Goal: Information Seeking & Learning: Check status

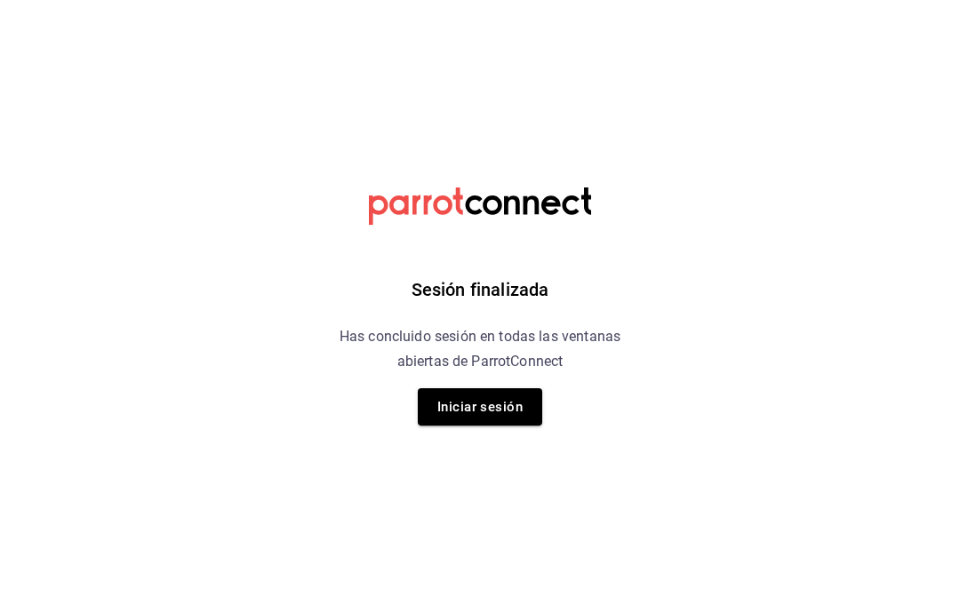
click at [511, 410] on button "Iniciar sesión" at bounding box center [480, 406] width 124 height 37
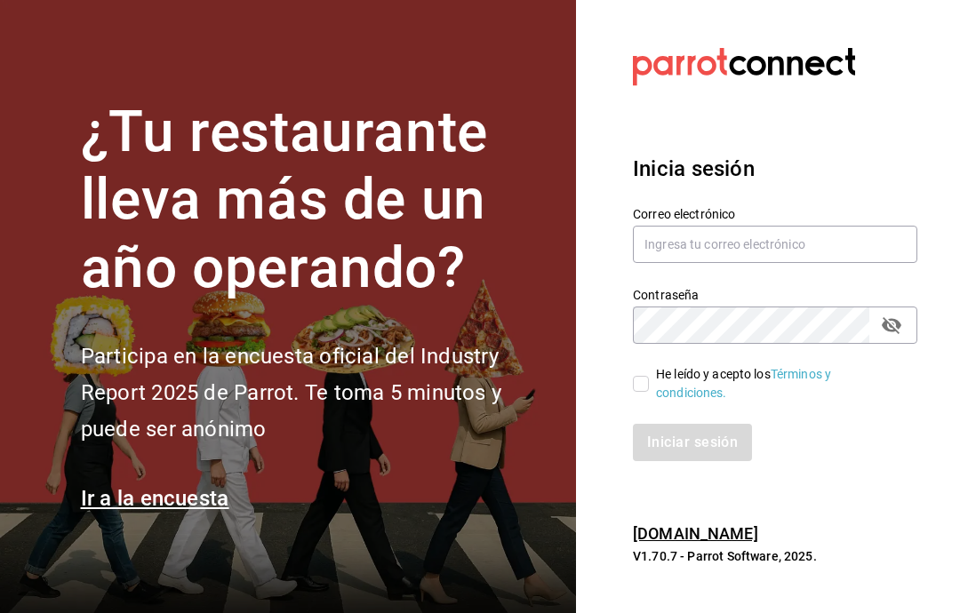
click at [769, 263] on input "text" at bounding box center [775, 244] width 284 height 37
type input "multiusuario@cafemoreto.com"
click at [647, 392] on input "He leído y acepto los Términos y condiciones." at bounding box center [641, 384] width 16 height 16
checkbox input "true"
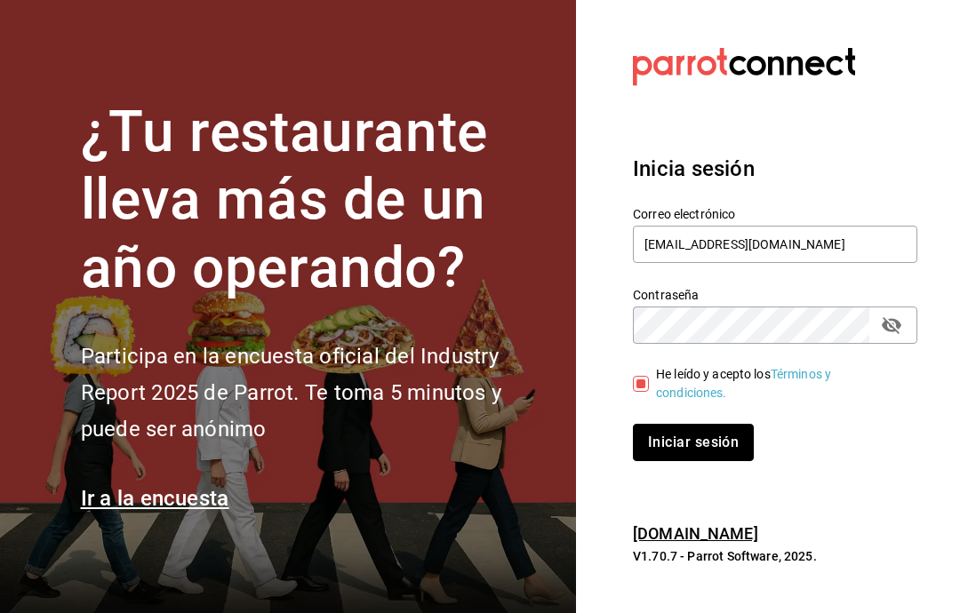
click at [716, 461] on button "Iniciar sesión" at bounding box center [693, 442] width 121 height 37
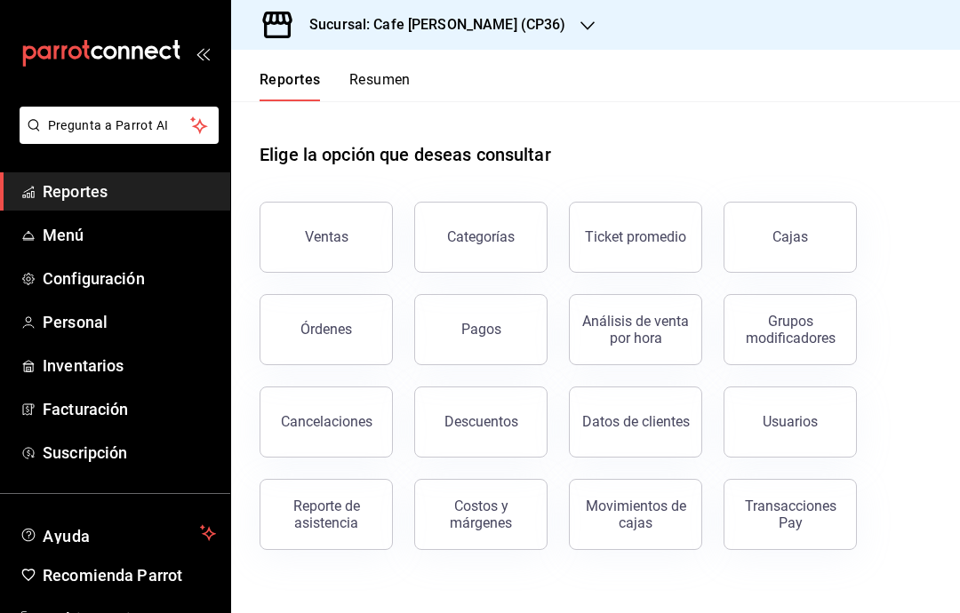
click at [339, 254] on button "Ventas" at bounding box center [326, 237] width 133 height 71
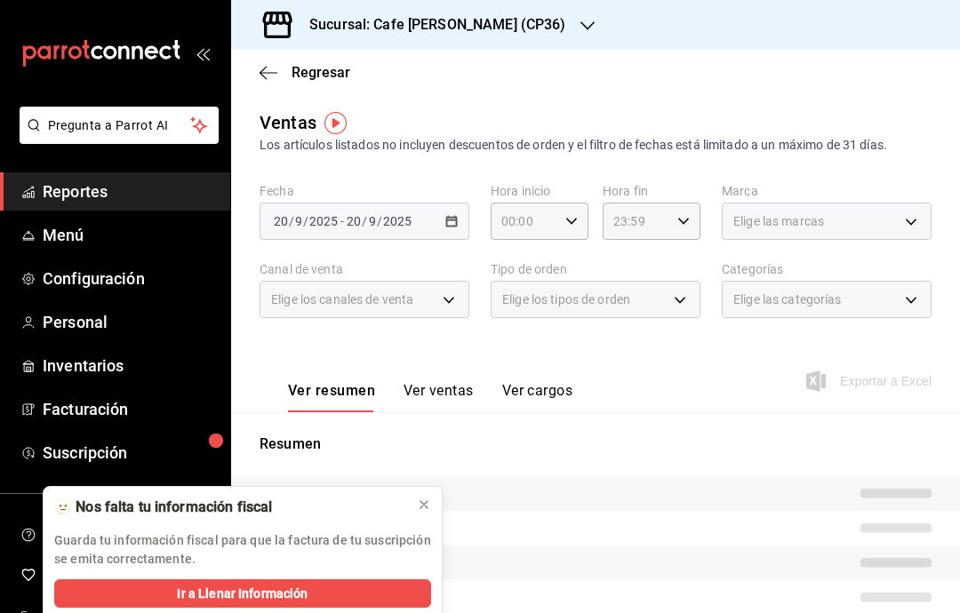
click at [580, 19] on icon "button" at bounding box center [587, 26] width 14 height 14
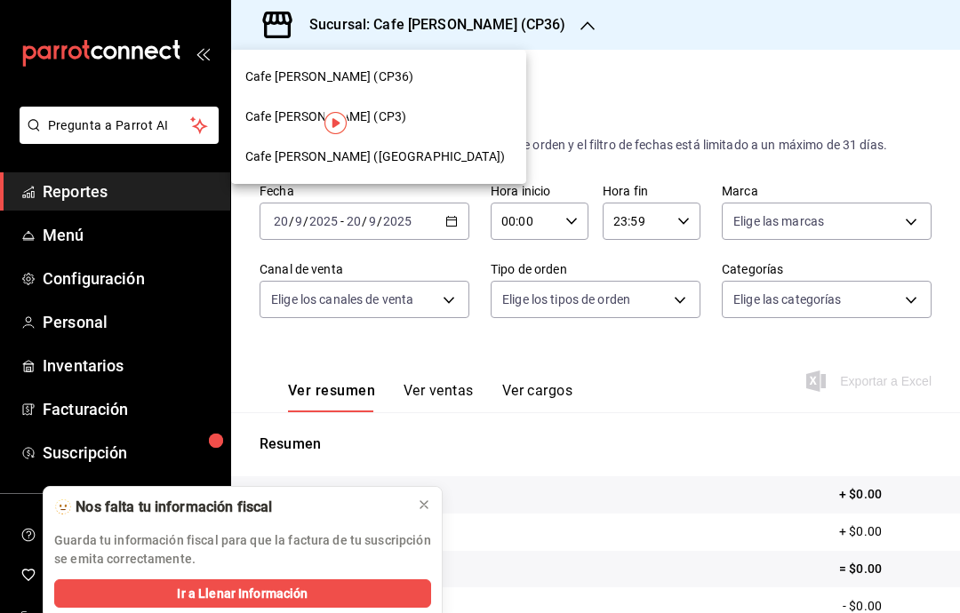
click at [404, 118] on div "Cafe Moretto (CP3)" at bounding box center [378, 117] width 267 height 19
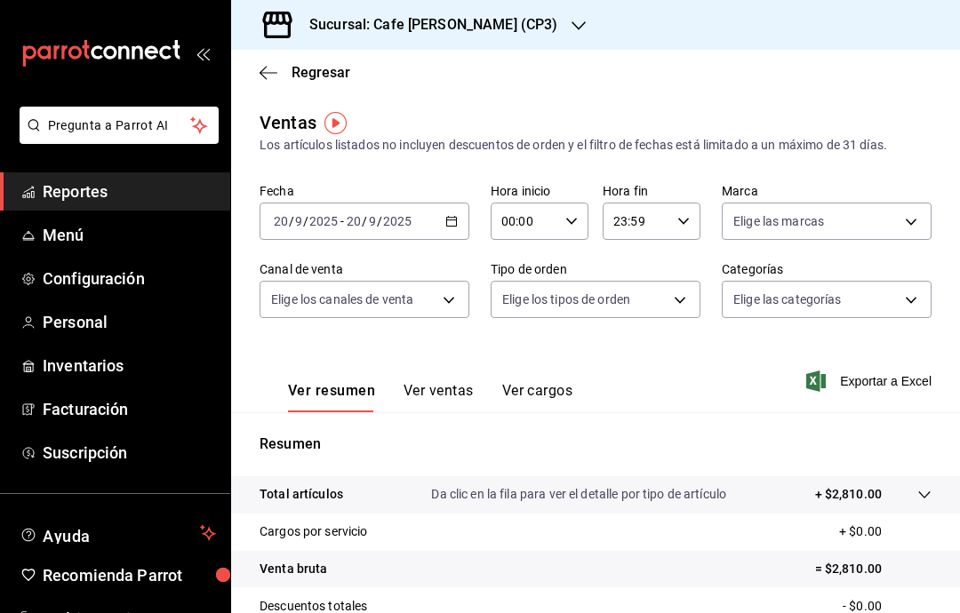
click at [266, 75] on icon "button" at bounding box center [269, 73] width 18 height 16
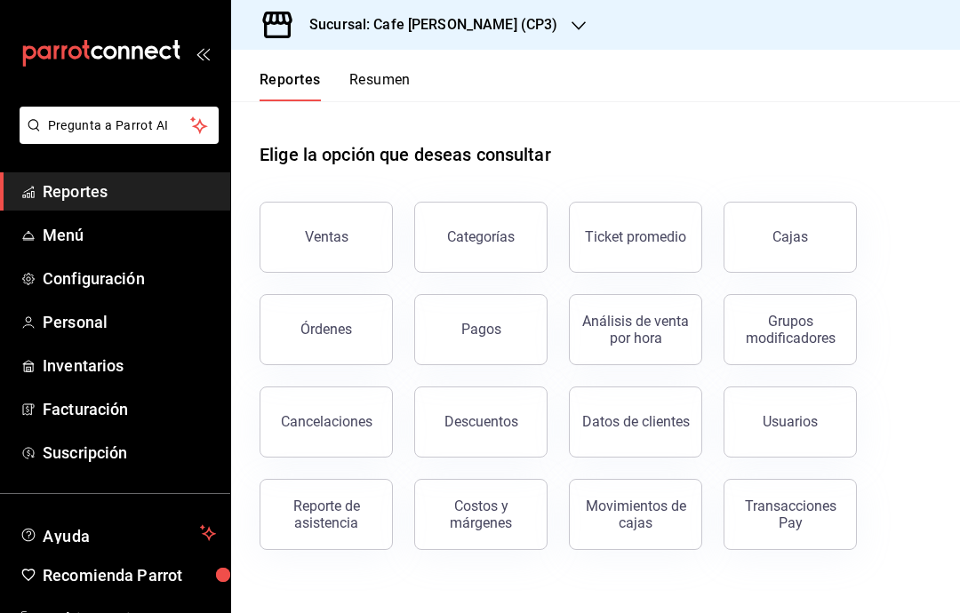
click at [348, 332] on div "Órdenes" at bounding box center [326, 329] width 52 height 17
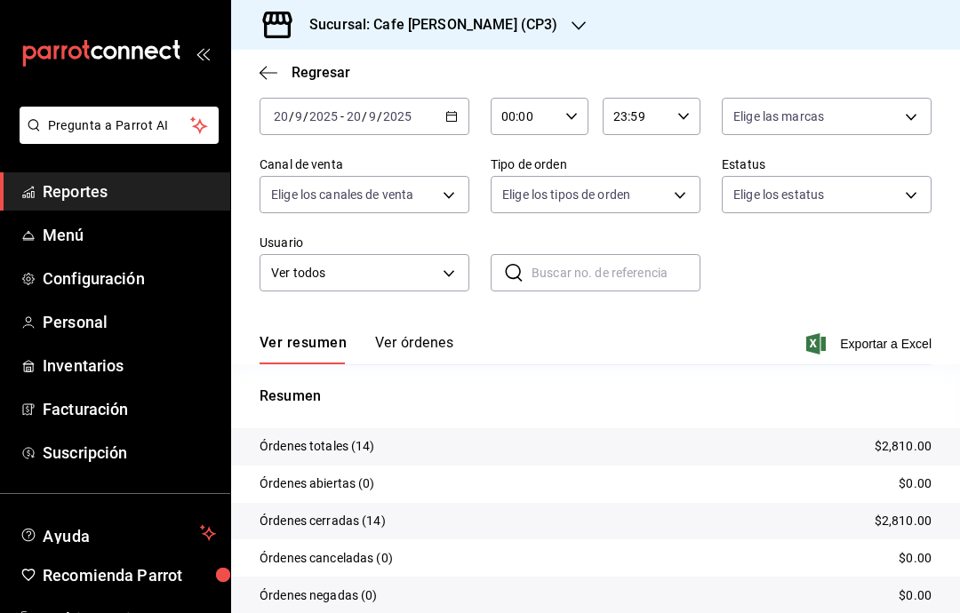
scroll to position [92, 0]
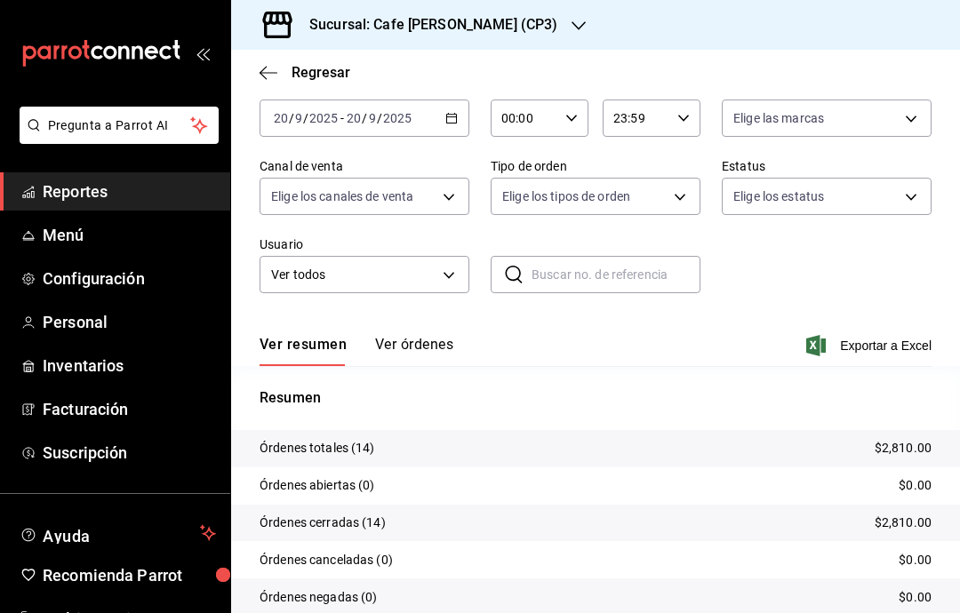
click at [428, 347] on button "Ver órdenes" at bounding box center [414, 351] width 78 height 30
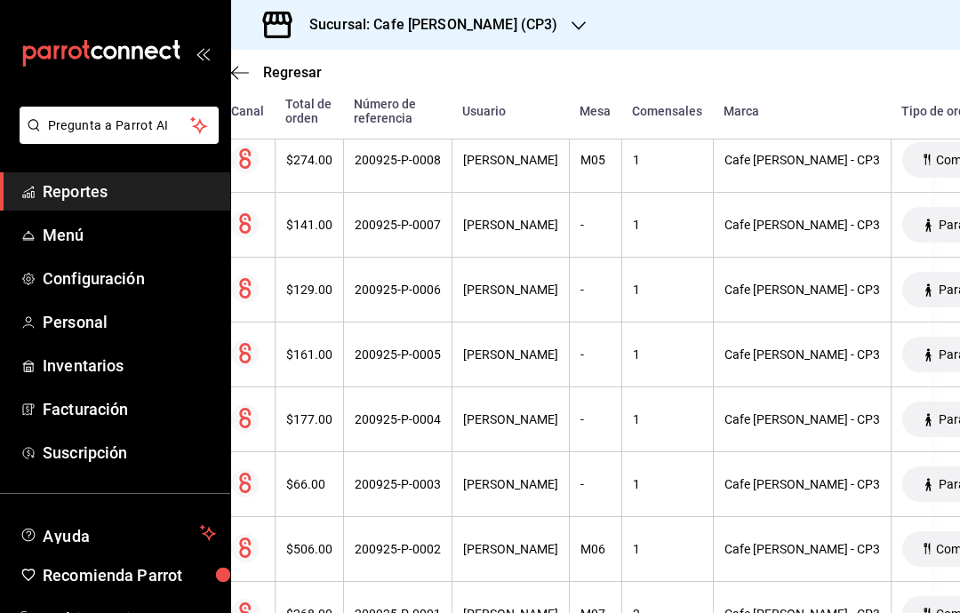
scroll to position [809, 29]
click at [505, 22] on div "Sucursal: Cafe Moretto (CP3)" at bounding box center [419, 25] width 348 height 50
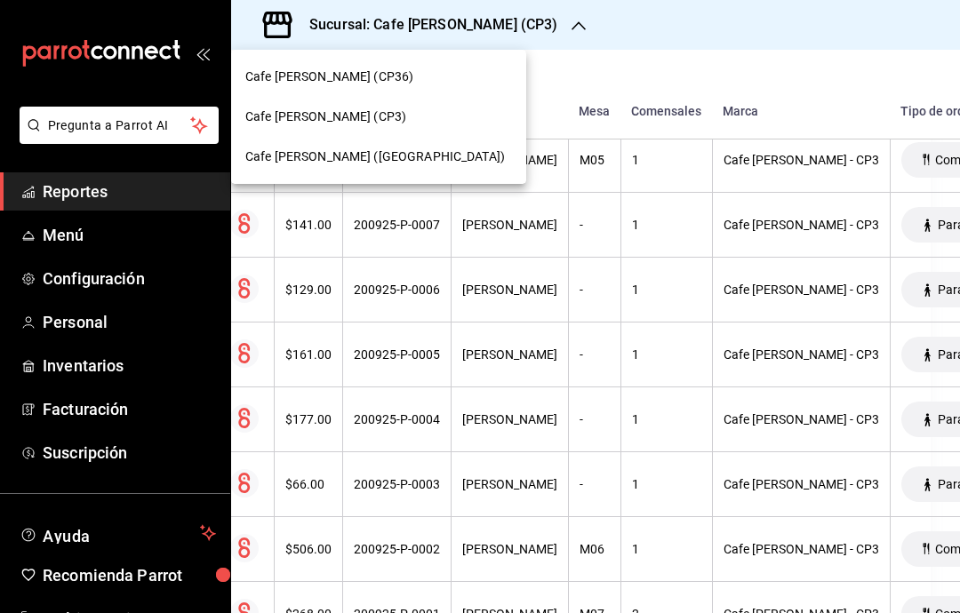
click at [409, 161] on div "Cafe Moretto (Plaza Crystal)" at bounding box center [378, 157] width 267 height 19
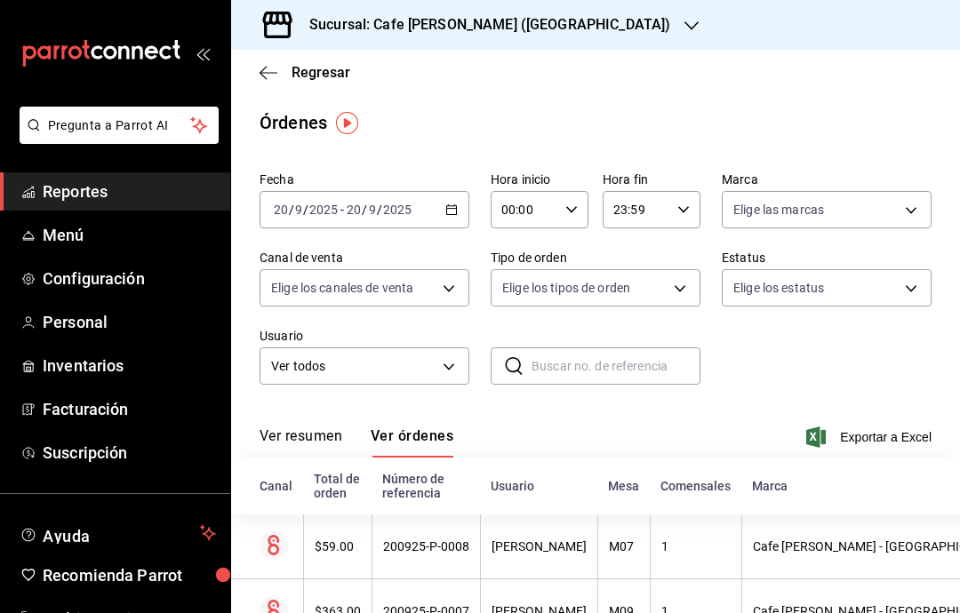
click at [268, 75] on icon "button" at bounding box center [269, 73] width 18 height 16
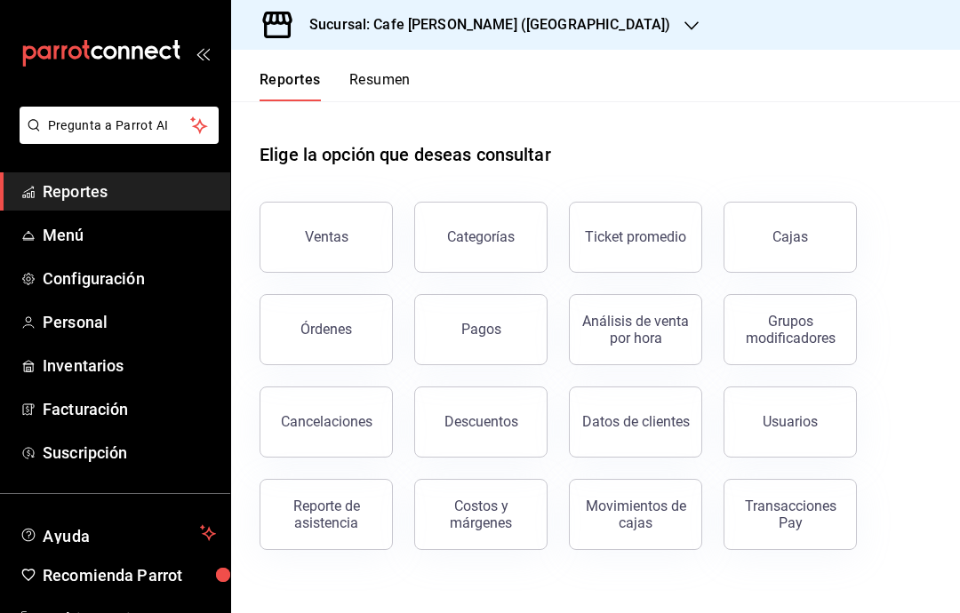
click at [330, 249] on button "Ventas" at bounding box center [326, 237] width 133 height 71
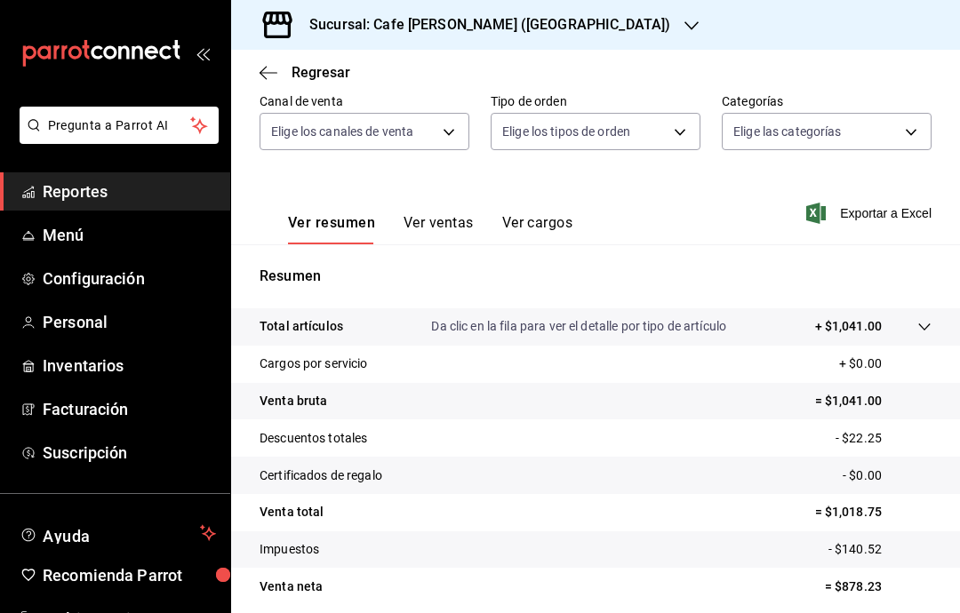
scroll to position [167, 0]
click at [265, 78] on icon "button" at bounding box center [269, 73] width 18 height 16
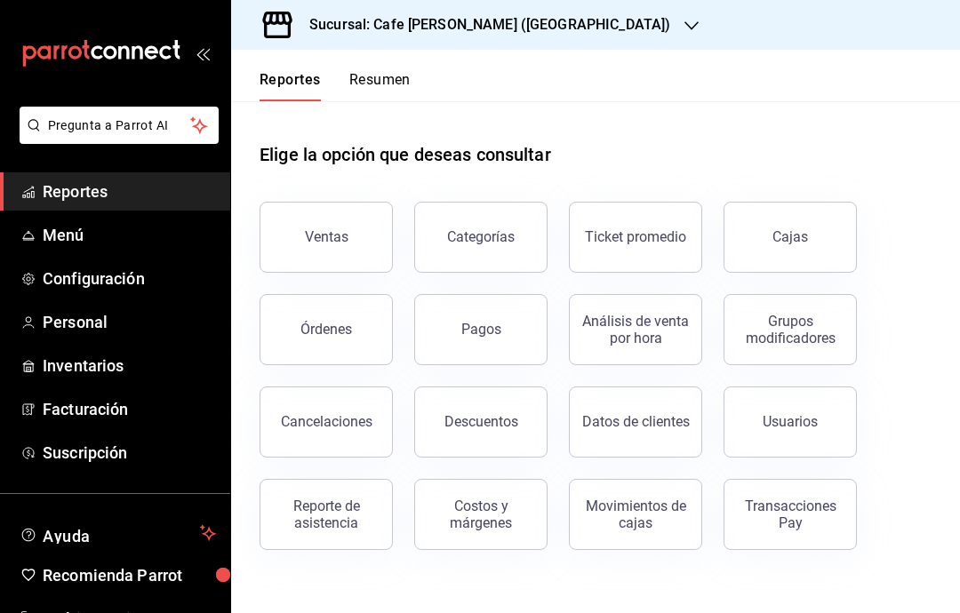
click at [355, 319] on button "Órdenes" at bounding box center [326, 329] width 133 height 71
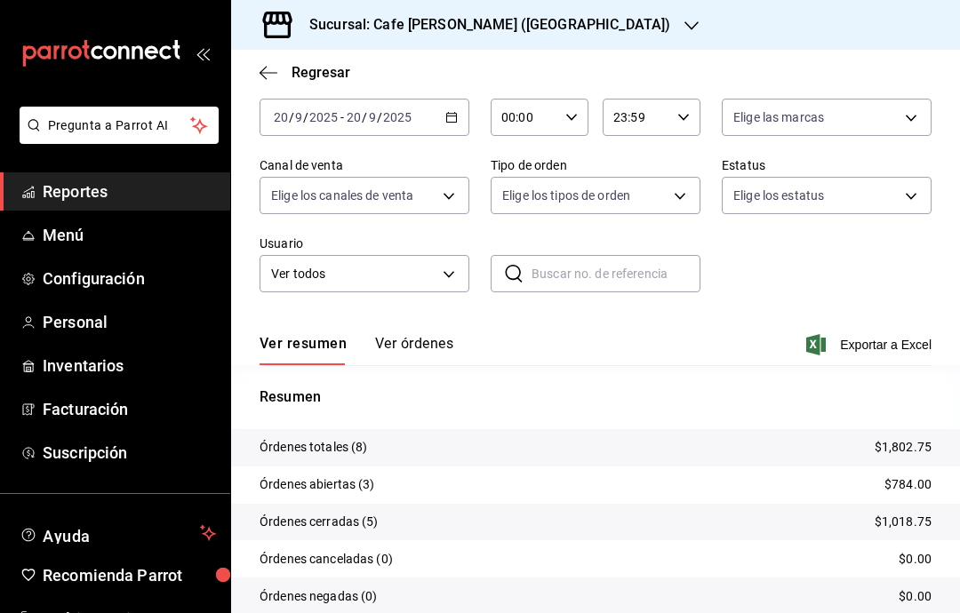
scroll to position [92, 0]
click at [439, 350] on button "Ver órdenes" at bounding box center [414, 351] width 78 height 30
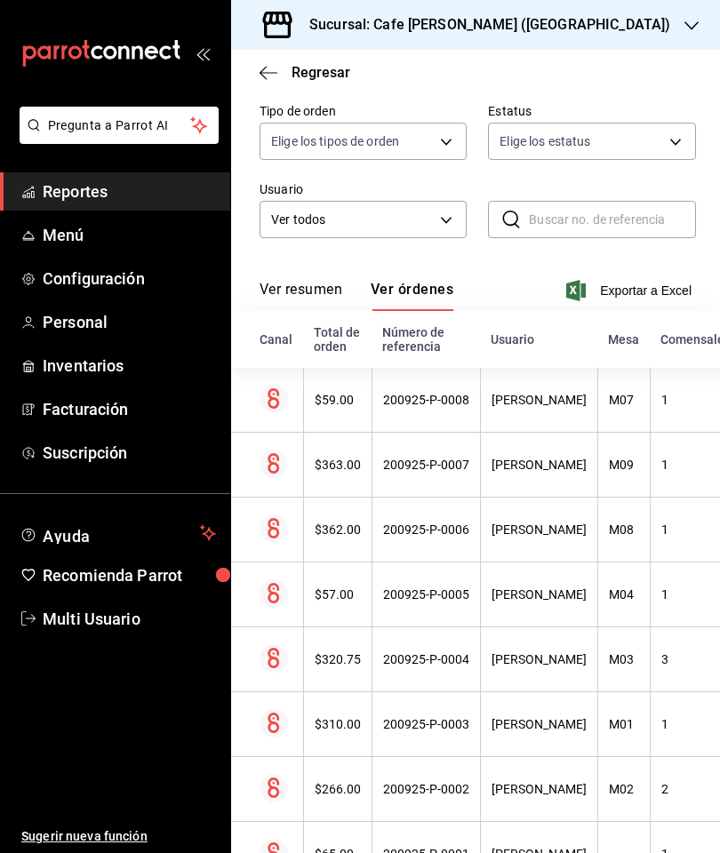
click at [430, 464] on div "200925-P-0007" at bounding box center [426, 465] width 86 height 14
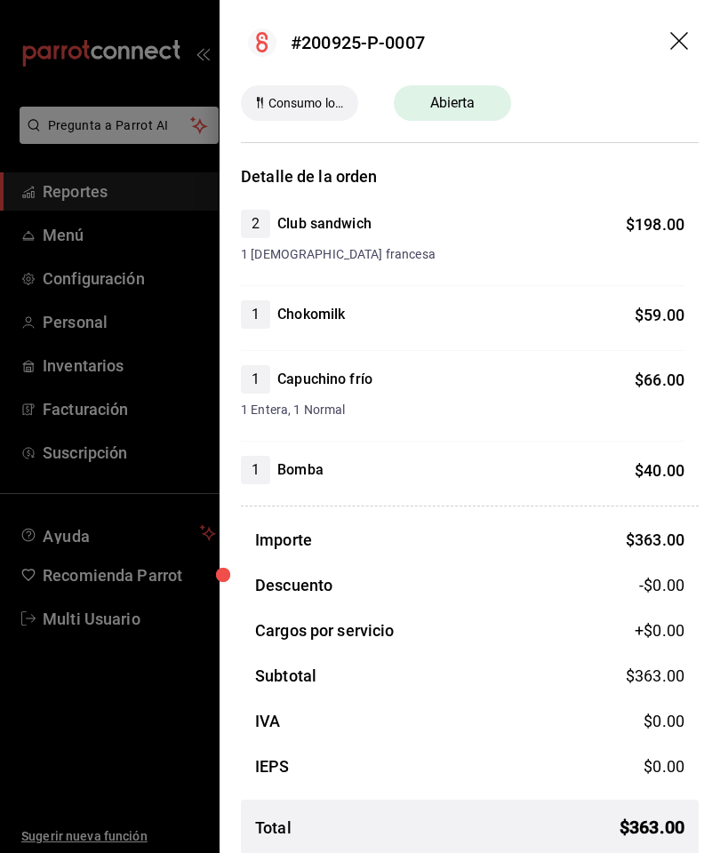
click at [680, 44] on icon "drag" at bounding box center [680, 42] width 21 height 21
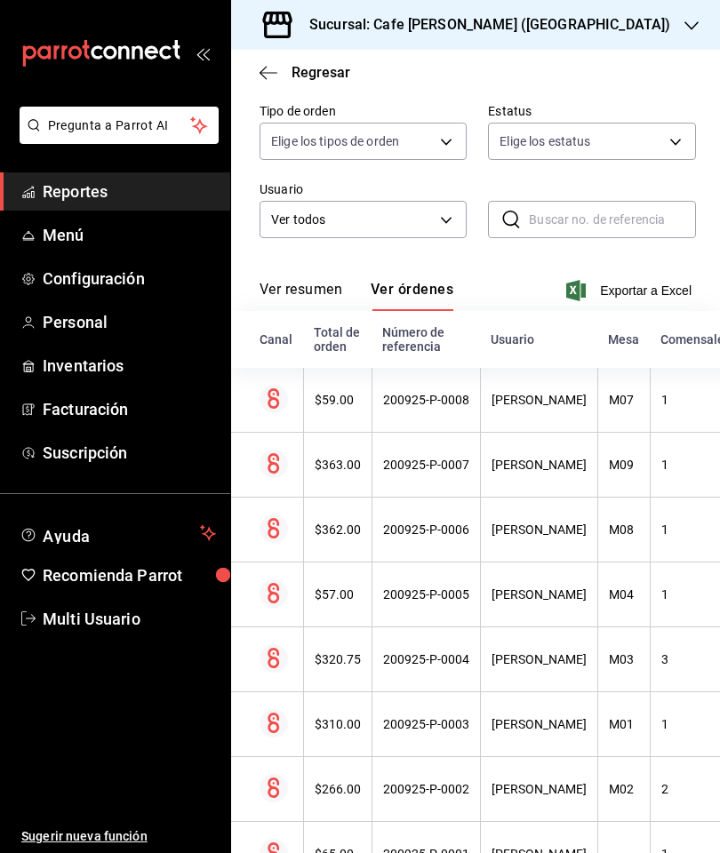
click at [343, 469] on div "$363.00" at bounding box center [338, 465] width 46 height 14
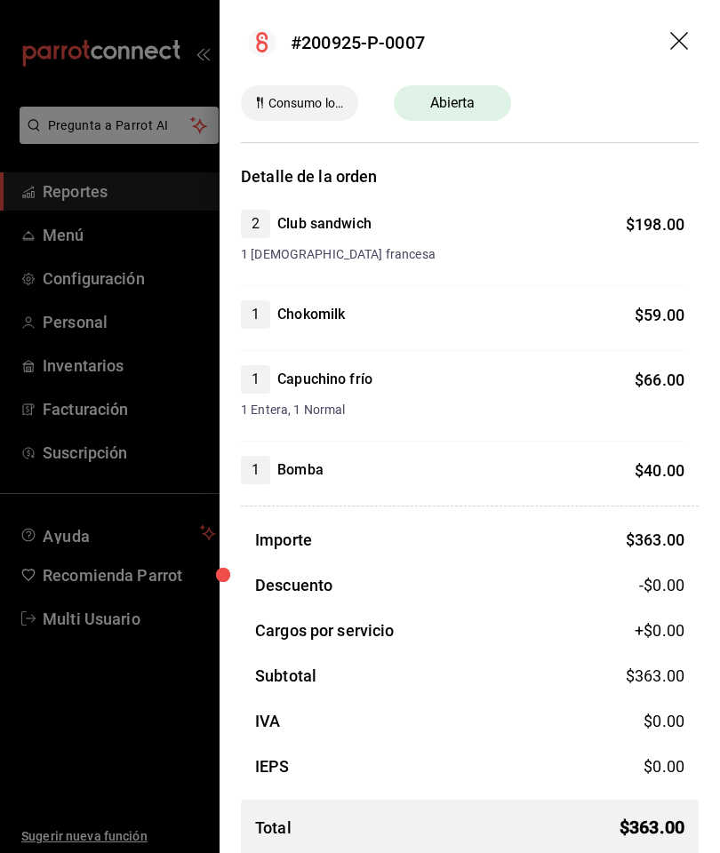
click at [676, 42] on icon "drag" at bounding box center [680, 42] width 21 height 21
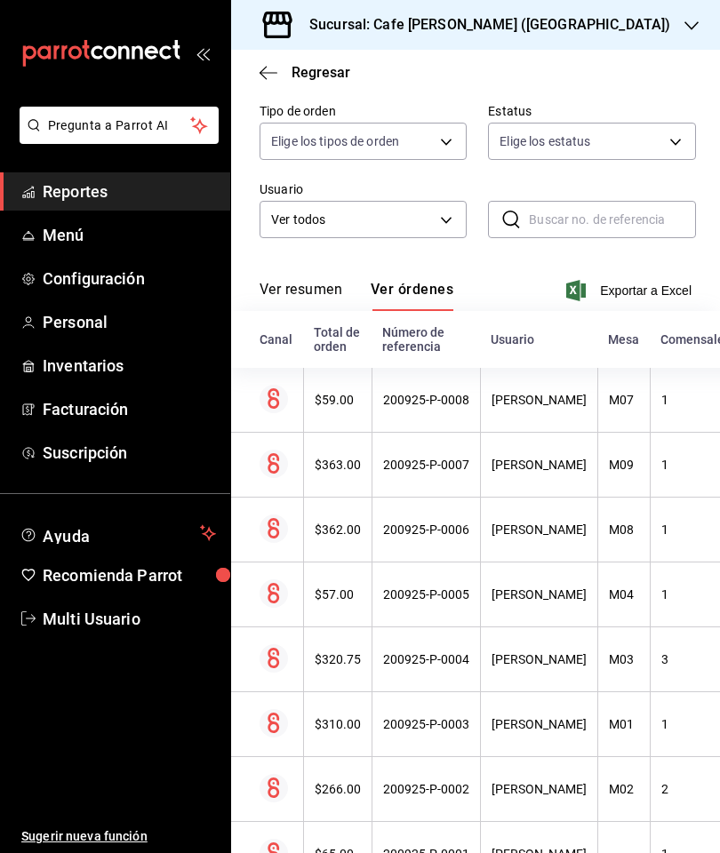
click at [340, 464] on div "$363.00" at bounding box center [338, 465] width 46 height 14
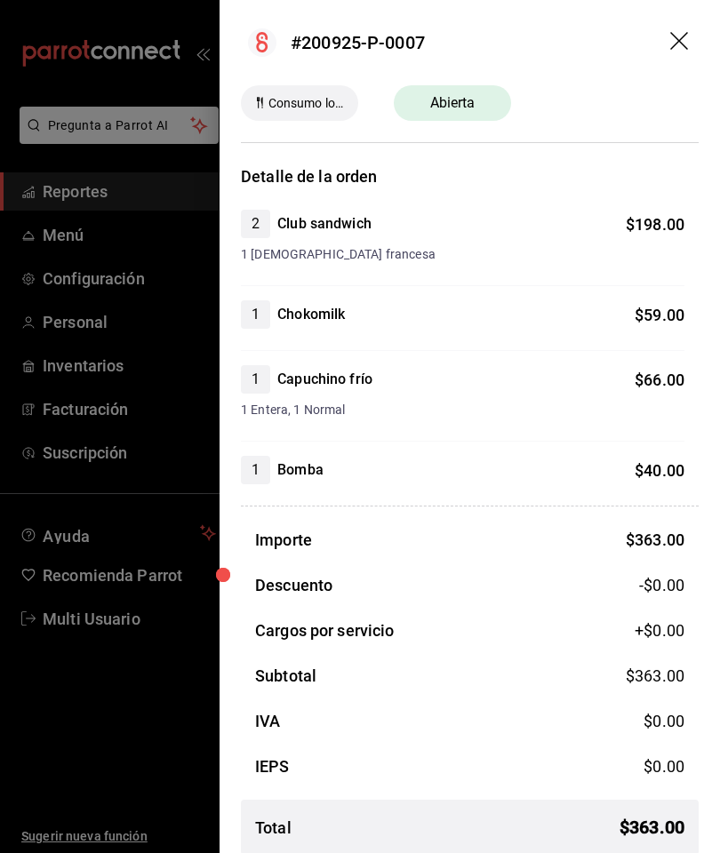
click at [676, 39] on icon "drag" at bounding box center [679, 41] width 18 height 18
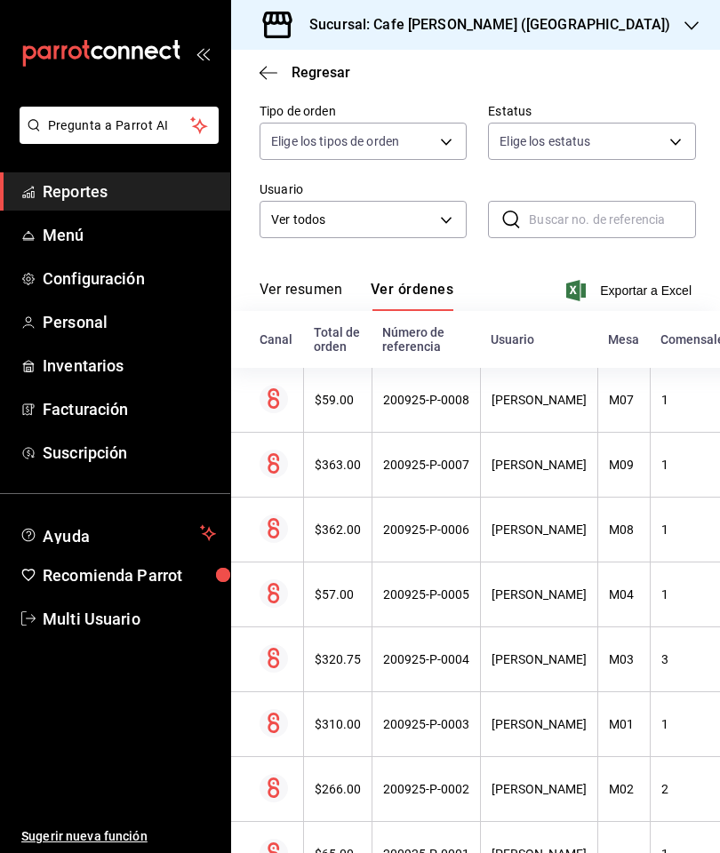
click at [332, 528] on div "$362.00" at bounding box center [338, 530] width 46 height 14
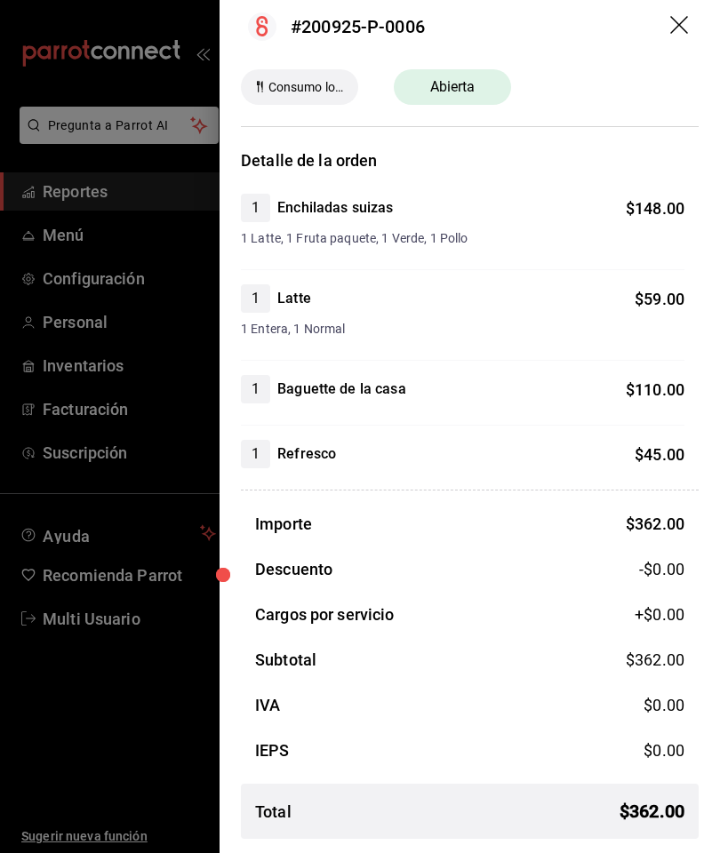
scroll to position [16, 0]
click at [671, 16] on icon "drag" at bounding box center [680, 26] width 21 height 21
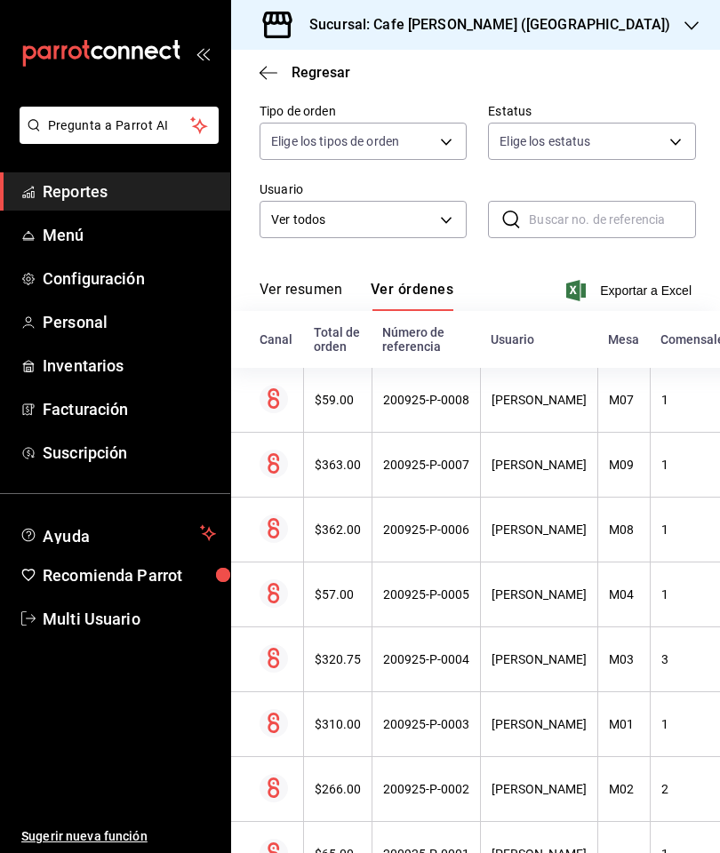
click at [426, 393] on th "200925-P-0008" at bounding box center [426, 400] width 108 height 65
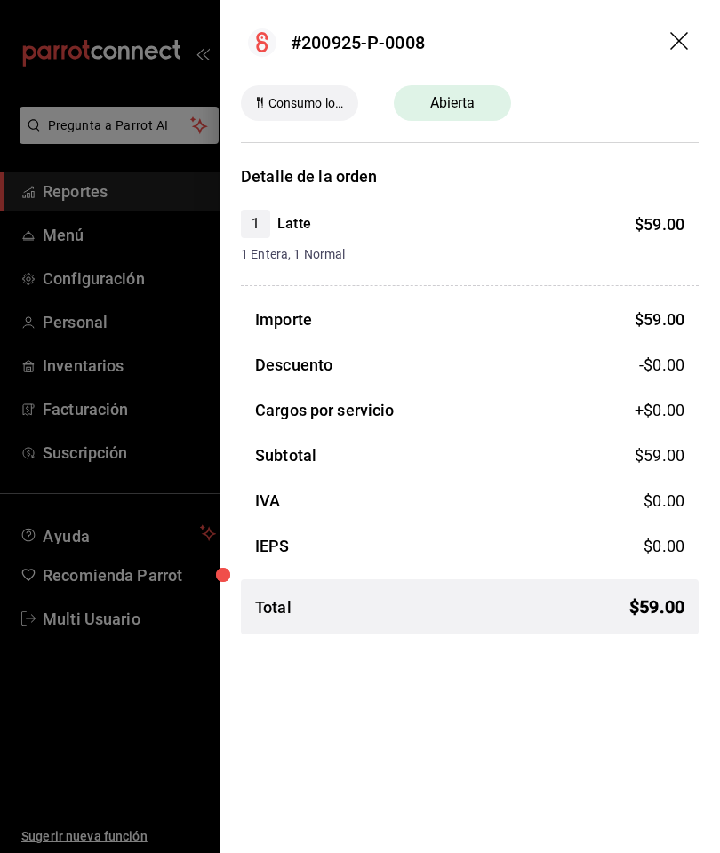
click at [670, 36] on icon "drag" at bounding box center [680, 42] width 21 height 21
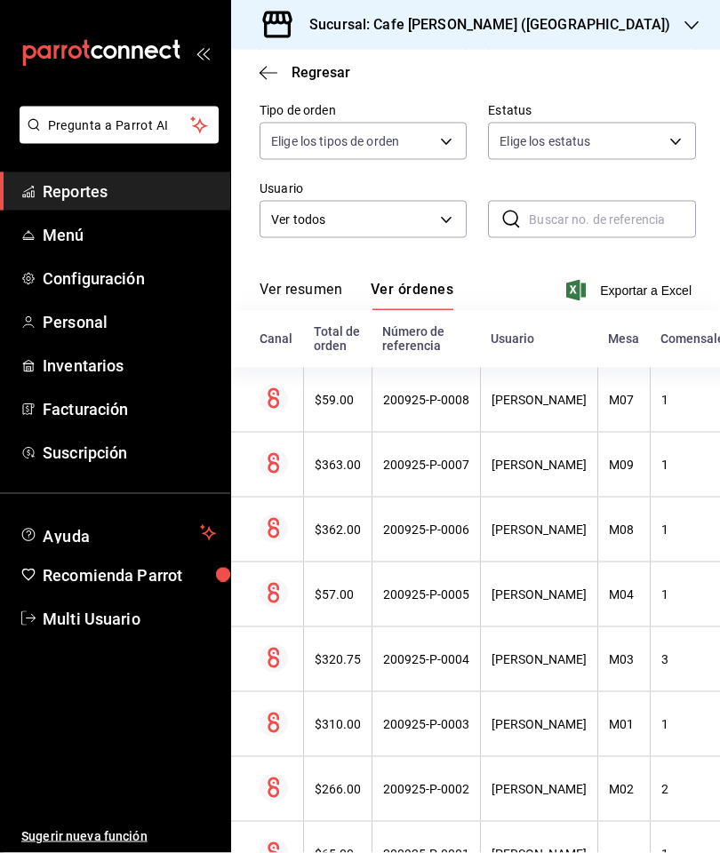
scroll to position [71, 0]
click at [360, 612] on th "$310.00" at bounding box center [337, 724] width 68 height 65
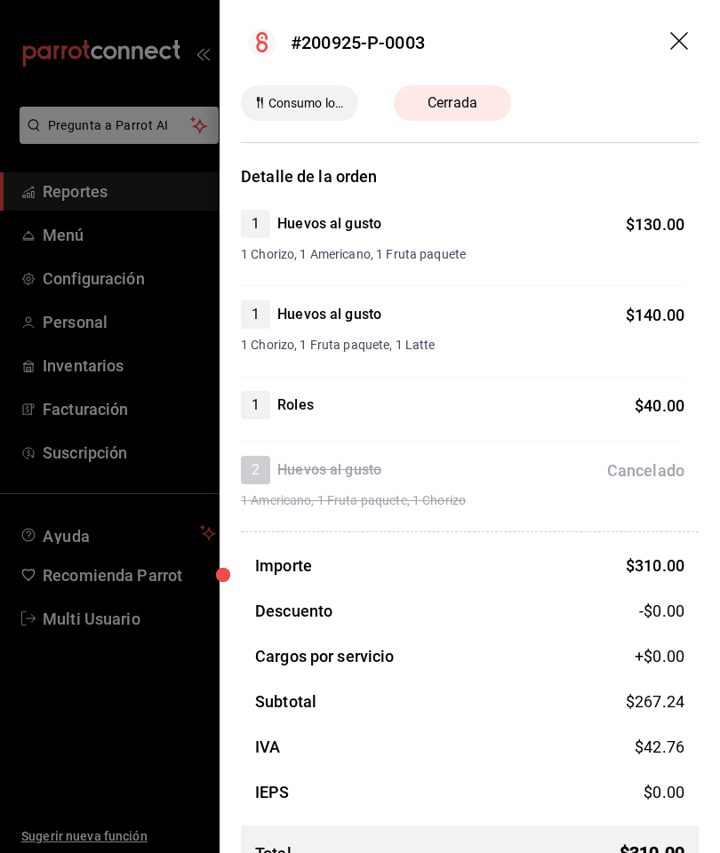
click at [676, 44] on icon "drag" at bounding box center [679, 41] width 18 height 18
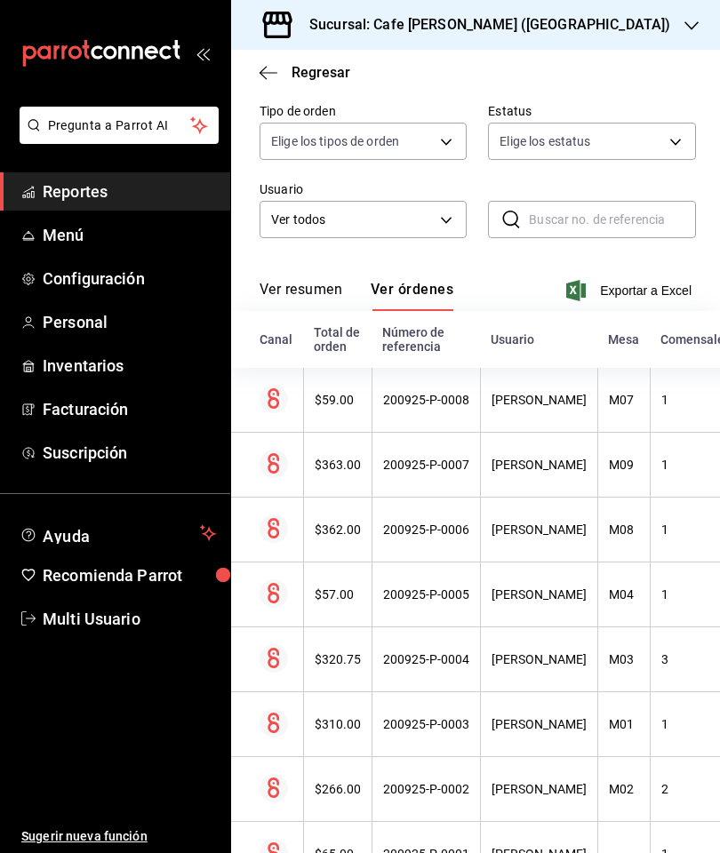
click at [345, 612] on div "$266.00" at bounding box center [338, 789] width 46 height 14
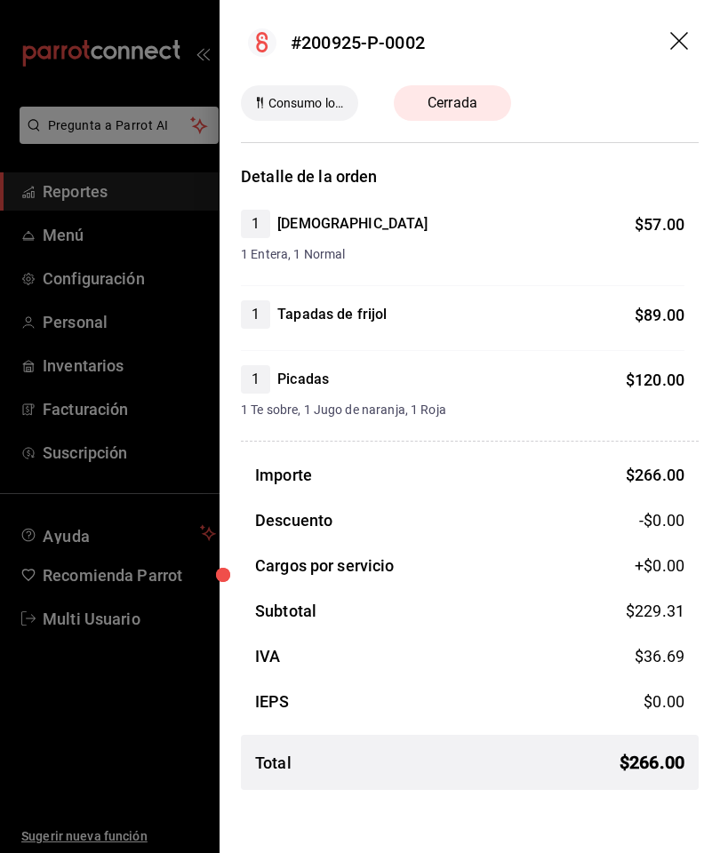
click at [683, 44] on icon "drag" at bounding box center [679, 41] width 18 height 18
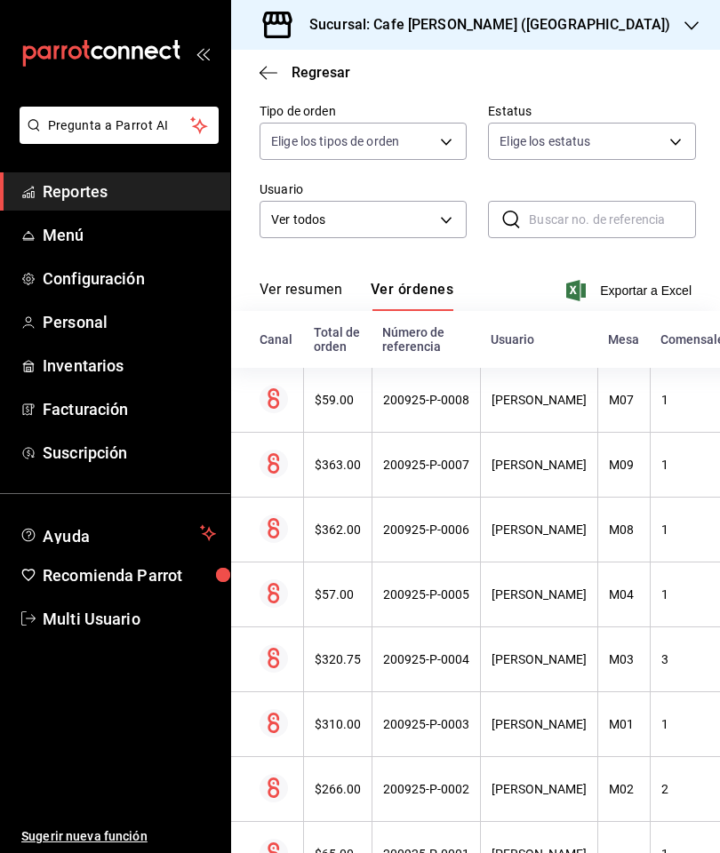
click at [303, 281] on button "Ver resumen" at bounding box center [301, 296] width 83 height 30
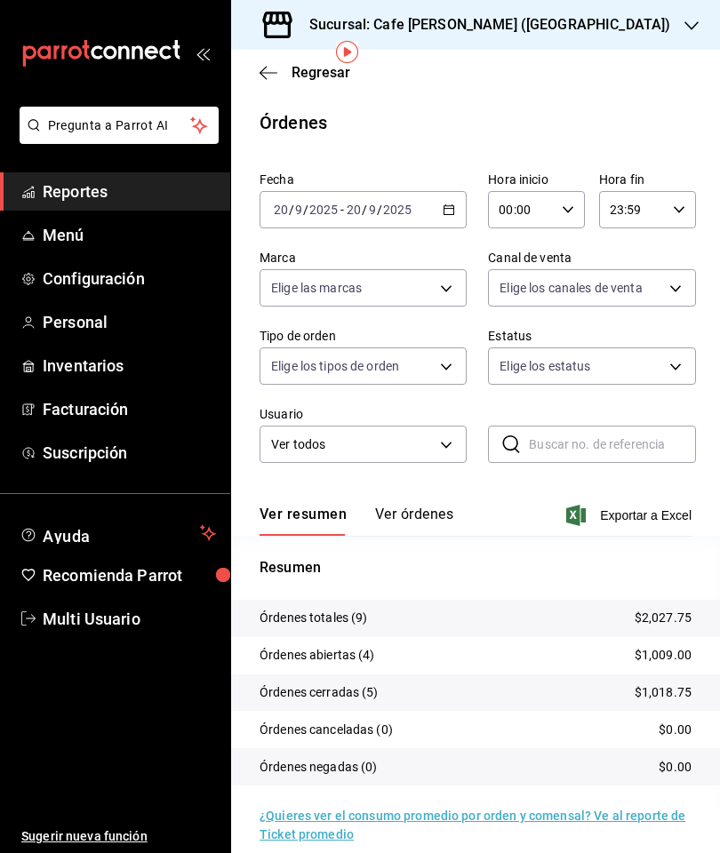
click at [343, 77] on main "Regresar Órdenes Fecha 2025-09-20 20 / 9 / 2025 - 2025-09-20 20 / 9 / 2025 Hora…" at bounding box center [475, 461] width 489 height 823
click at [261, 79] on icon "button" at bounding box center [269, 73] width 18 height 16
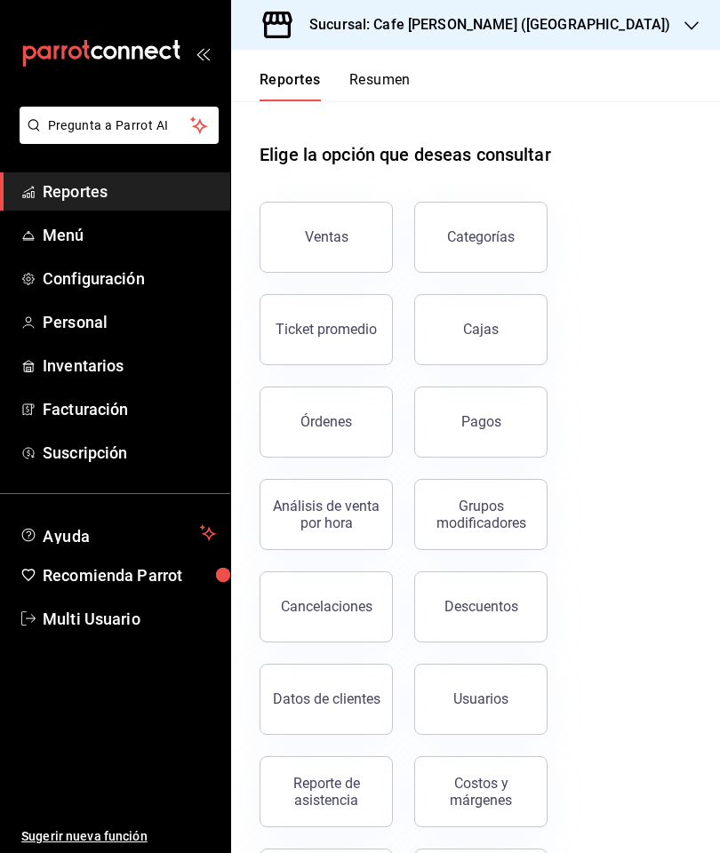
click at [344, 228] on button "Ventas" at bounding box center [326, 237] width 133 height 71
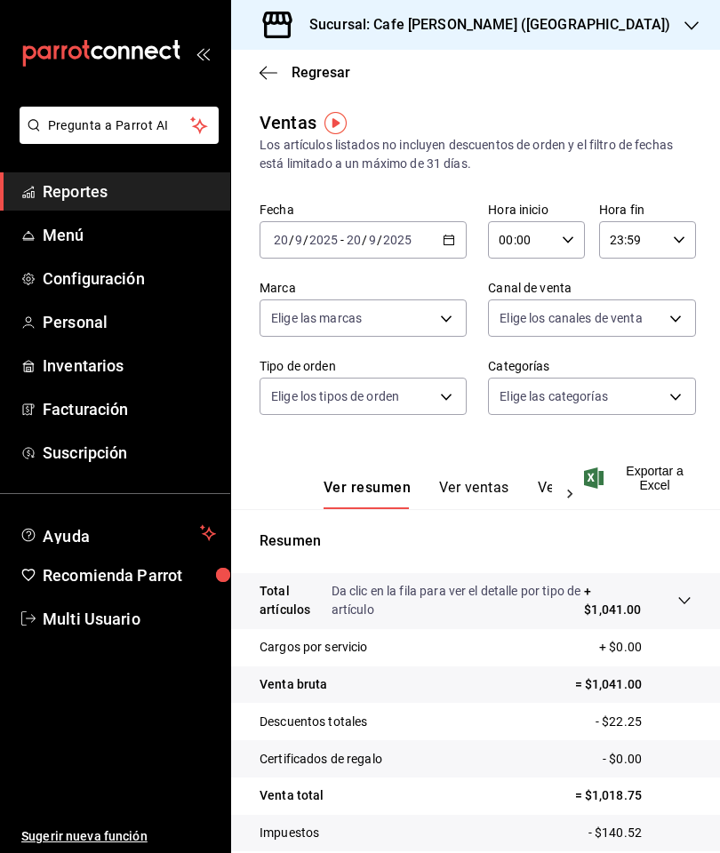
click at [476, 486] on button "Ver ventas" at bounding box center [474, 494] width 70 height 30
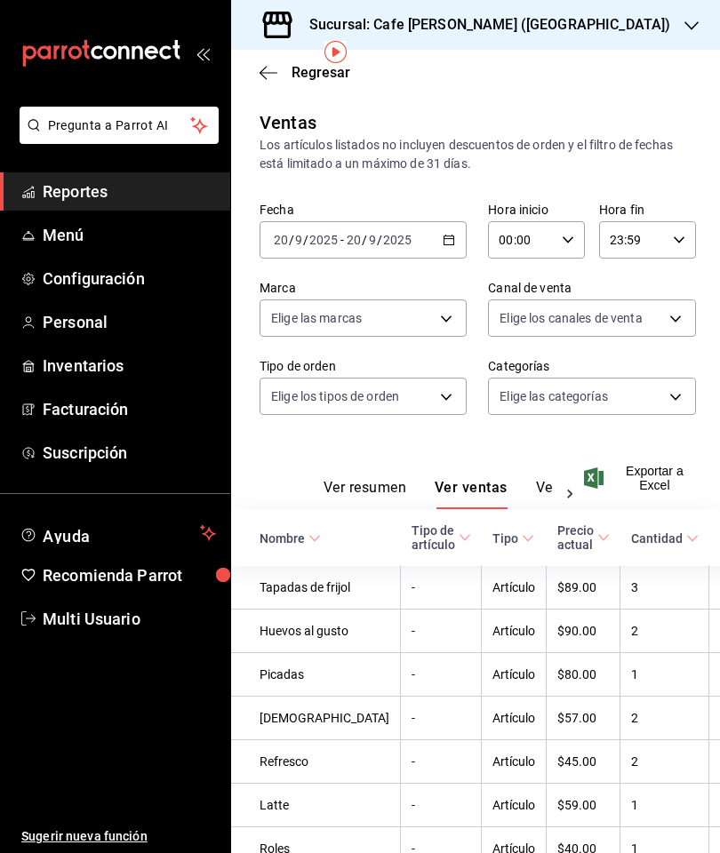
click at [684, 19] on icon "button" at bounding box center [691, 26] width 14 height 14
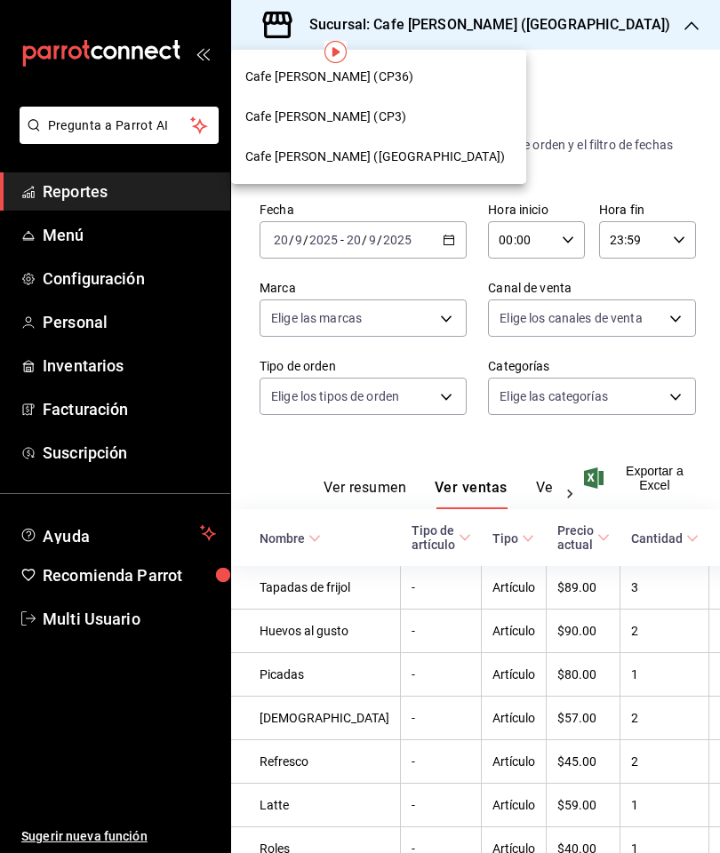
click at [387, 121] on div "Cafe Moretto (CP3)" at bounding box center [378, 117] width 267 height 19
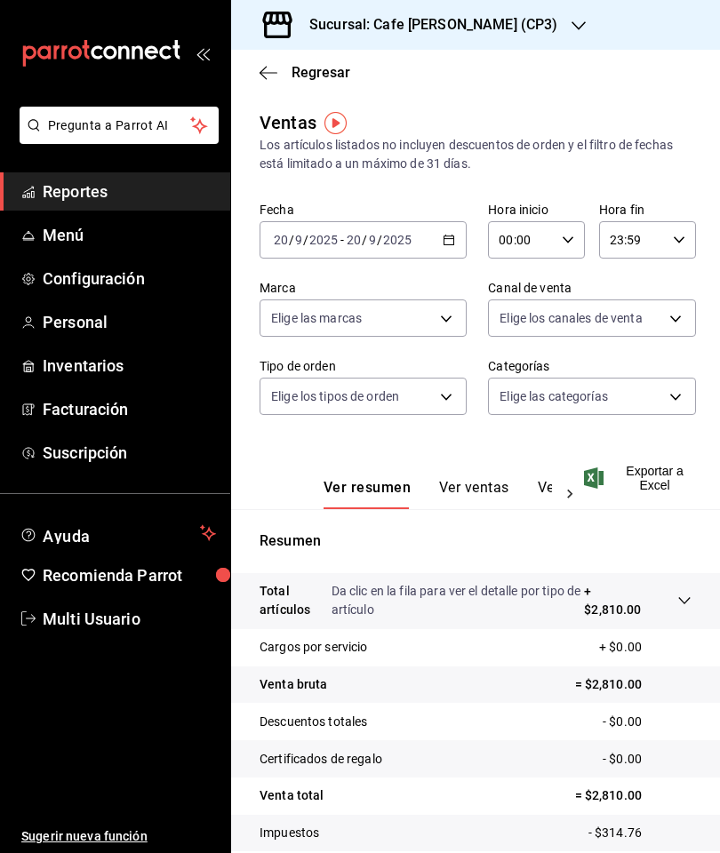
click at [484, 497] on button "Ver ventas" at bounding box center [474, 494] width 70 height 30
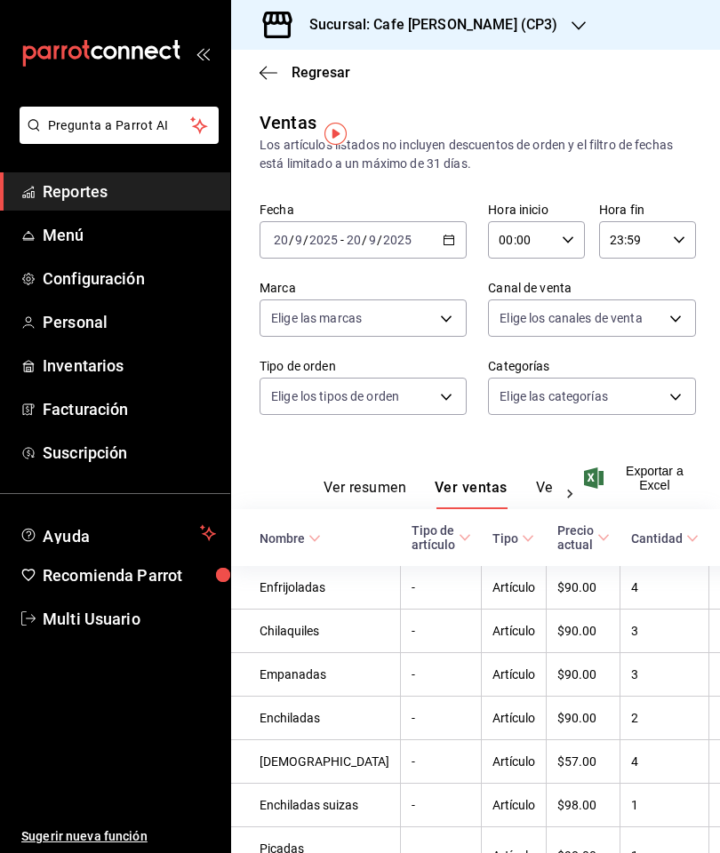
scroll to position [-5, 0]
